Goal: Find contact information: Find contact information

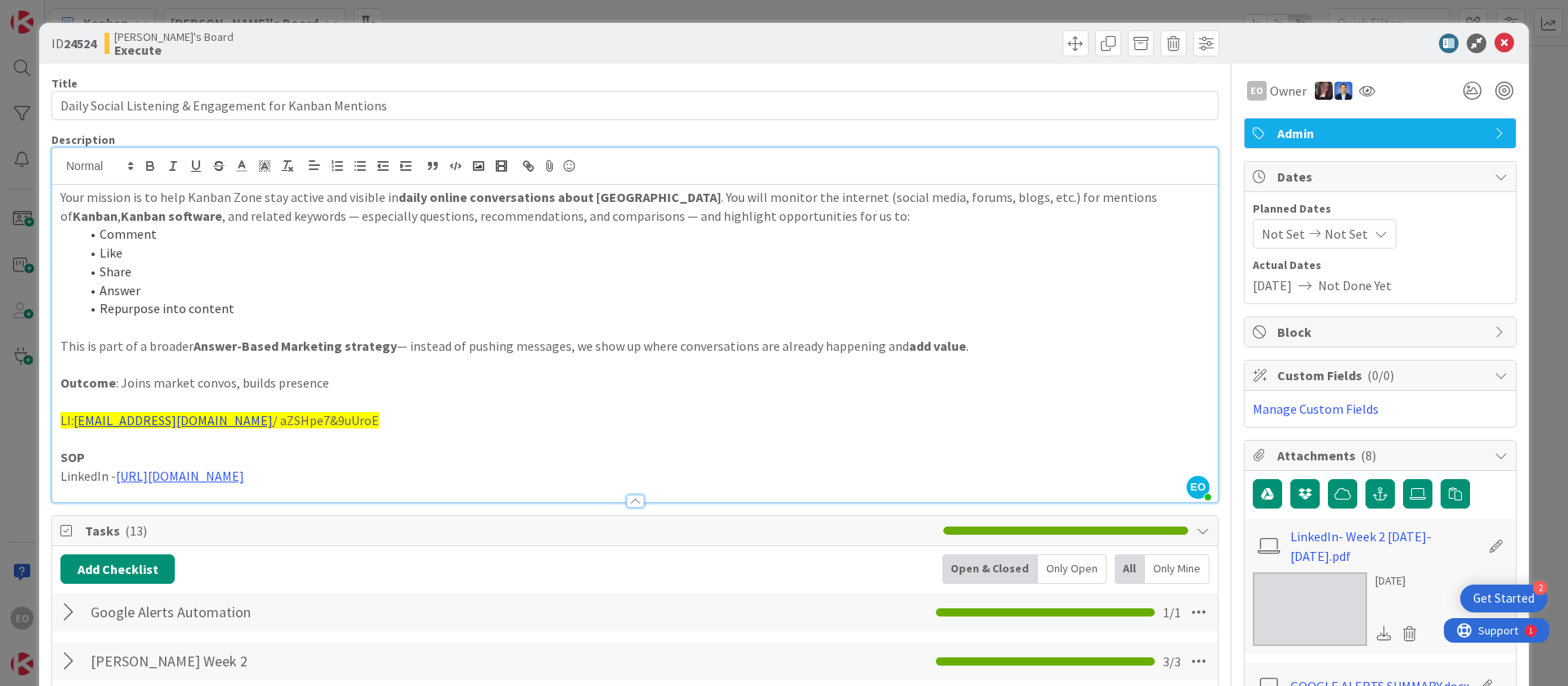
click at [183, 413] on link "[EMAIL_ADDRESS][DOMAIN_NAME]" at bounding box center [173, 420] width 199 height 17
click at [372, 431] on p at bounding box center [635, 438] width 1149 height 19
click at [367, 423] on p "LI: [EMAIL_ADDRESS][DOMAIN_NAME] / aZSHpe7&9uUroE" at bounding box center [635, 420] width 1149 height 19
click at [364, 420] on p "LI: [EMAIL_ADDRESS][DOMAIN_NAME] / aZSHpe7&9uUroE" at bounding box center [635, 420] width 1149 height 19
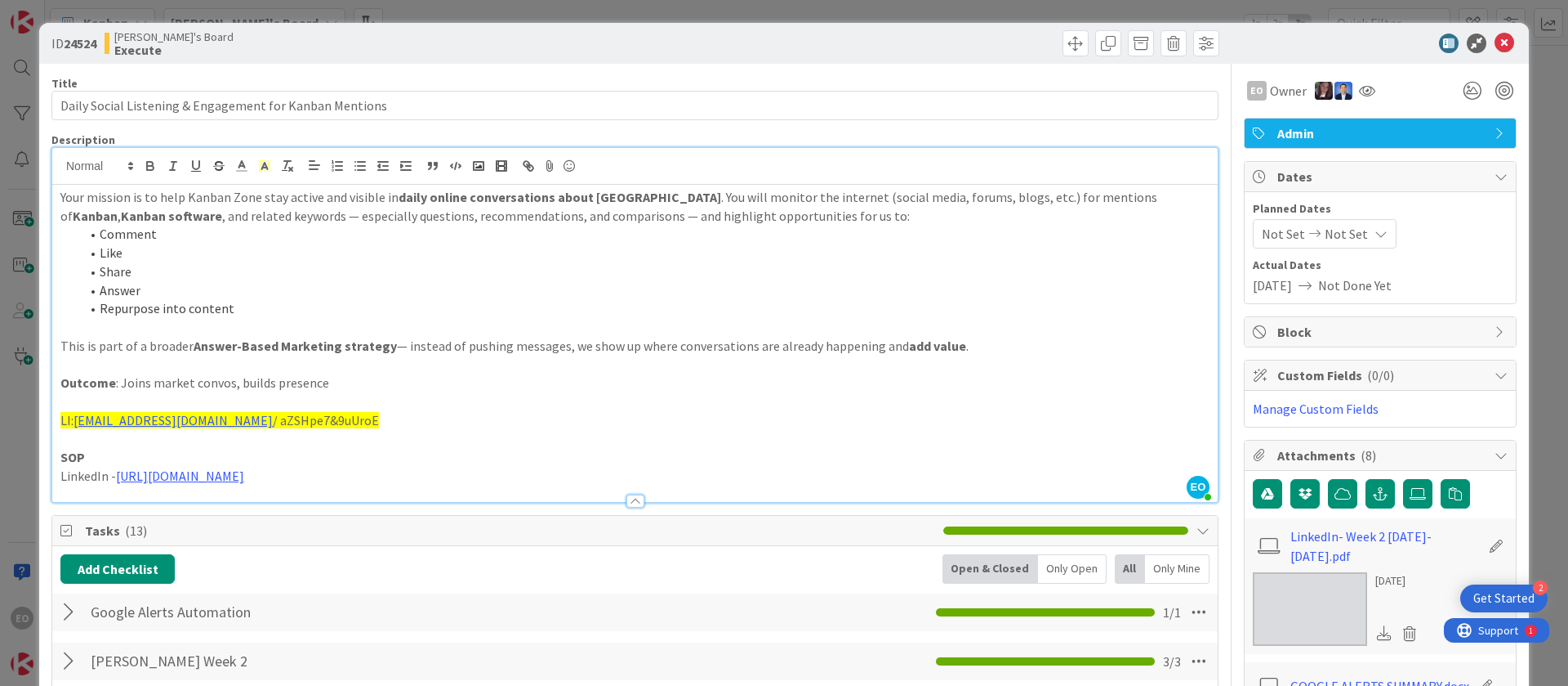
click at [364, 420] on p "LI: [EMAIL_ADDRESS][DOMAIN_NAME] / aZSHpe7&9uUroE" at bounding box center [635, 420] width 1149 height 19
copy p "LI: [EMAIL_ADDRESS][DOMAIN_NAME] / aZSHpe7&9uUroE"
drag, startPoint x: 75, startPoint y: 419, endPoint x: 234, endPoint y: 423, distance: 159.1
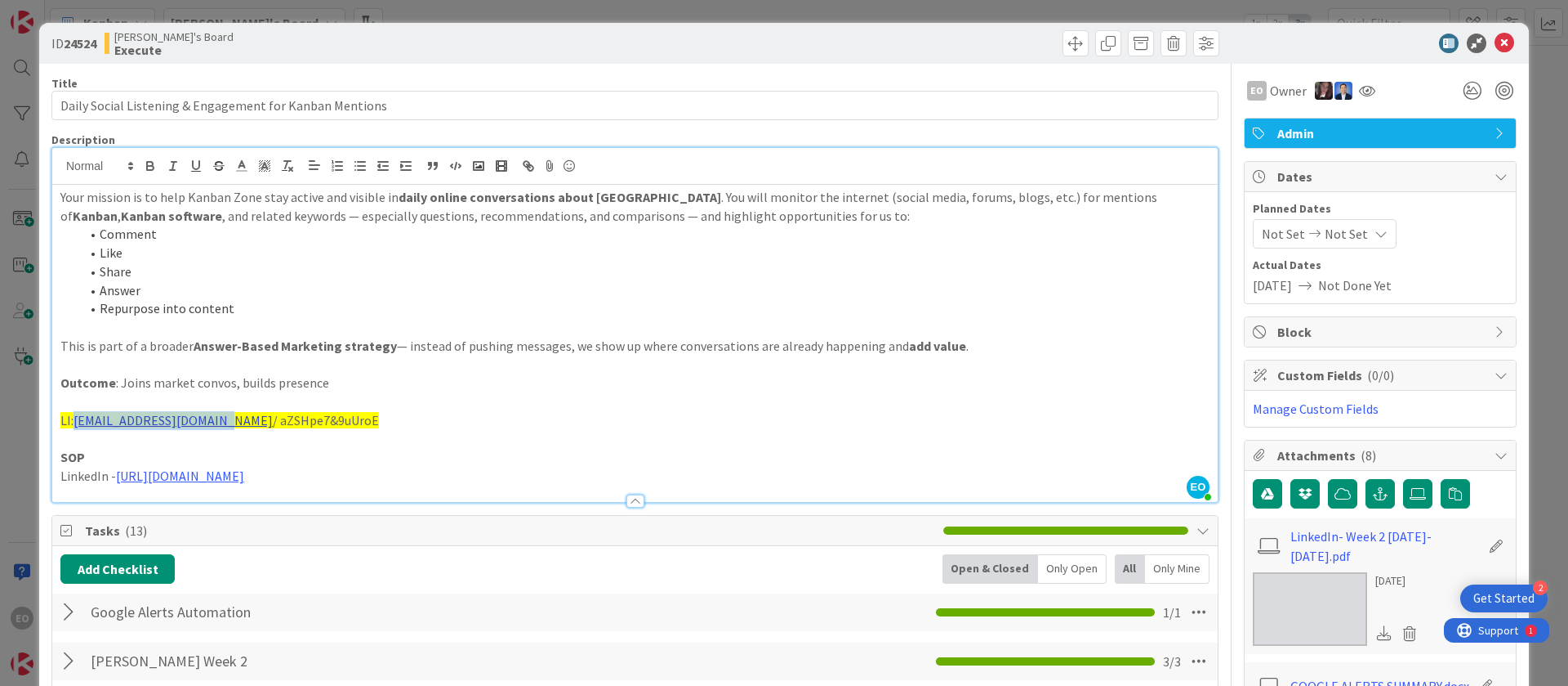
click at [234, 423] on p "LI: [EMAIL_ADDRESS][DOMAIN_NAME] / aZSHpe7&9uUroE" at bounding box center [635, 420] width 1149 height 19
copy link "[EMAIL_ADDRESS][DOMAIN_NAME]"
drag, startPoint x: 249, startPoint y: 415, endPoint x: 352, endPoint y: 422, distance: 103.2
click at [352, 422] on p "LI: [EMAIL_ADDRESS][DOMAIN_NAME] / aZSHpe7&9uUroE" at bounding box center [635, 420] width 1149 height 19
copy span "aZSHpe7&9uUroE"
